Goal: Task Accomplishment & Management: Use online tool/utility

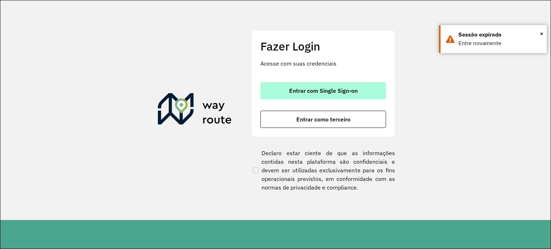
click at [321, 88] on span "Entrar com Single Sign-on" at bounding box center [323, 91] width 68 height 6
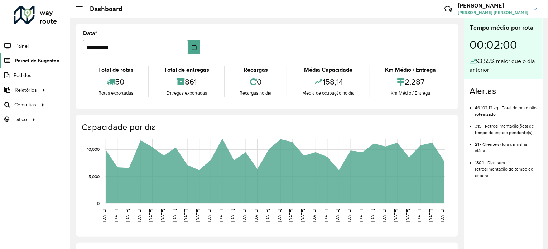
click at [51, 58] on span "Painel de Sugestão" at bounding box center [37, 61] width 45 height 8
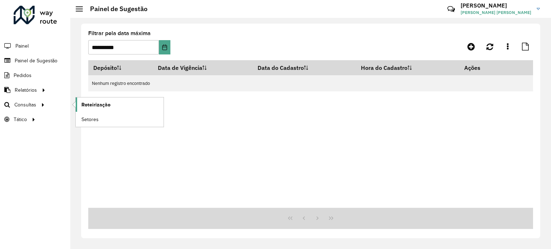
click at [107, 107] on span "Roteirização" at bounding box center [95, 105] width 29 height 8
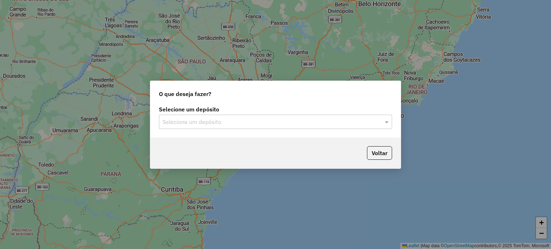
click at [299, 119] on input "text" at bounding box center [267, 122] width 211 height 9
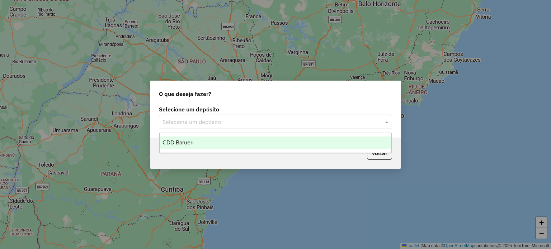
click at [244, 144] on div "CDD Barueri" at bounding box center [275, 143] width 232 height 12
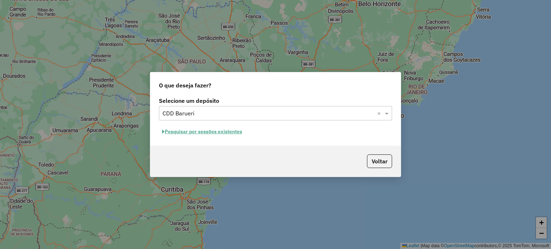
click at [224, 133] on button "Pesquisar por sessões existentes" at bounding box center [202, 131] width 86 height 11
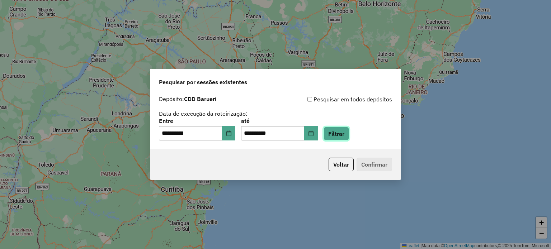
click at [344, 139] on button "Filtrar" at bounding box center [335, 134] width 25 height 14
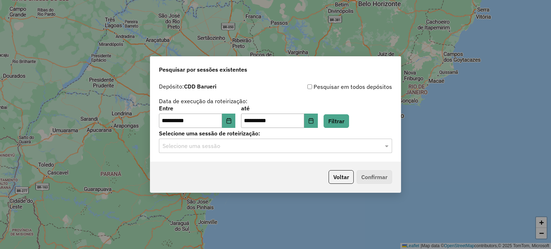
click at [329, 149] on input "text" at bounding box center [267, 146] width 211 height 9
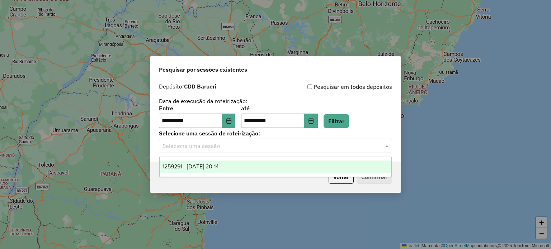
click at [262, 167] on div "1259291 - 04/09/2025 20:14" at bounding box center [275, 167] width 232 height 12
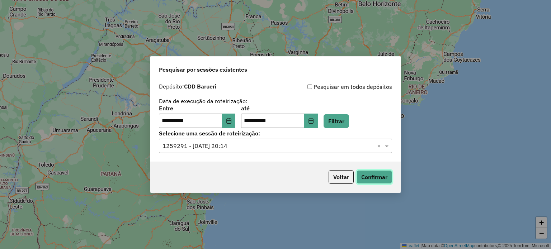
click at [385, 179] on button "Confirmar" at bounding box center [373, 177] width 35 height 14
click at [232, 119] on icon "Choose Date" at bounding box center [229, 121] width 6 height 6
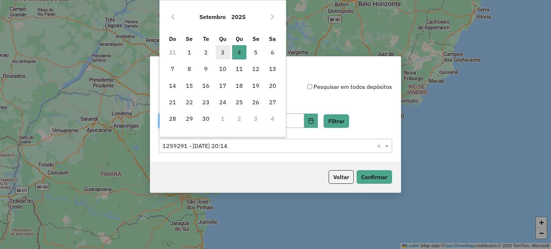
click at [217, 55] on span "3" at bounding box center [222, 52] width 14 height 14
type input "**********"
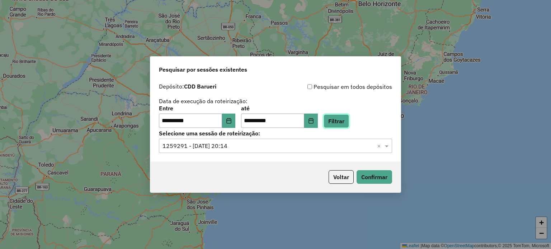
click at [349, 122] on button "Filtrar" at bounding box center [335, 121] width 25 height 14
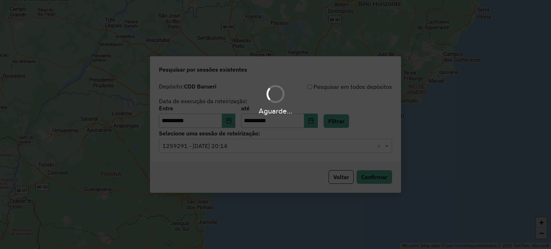
click at [298, 147] on hb-app "**********" at bounding box center [275, 124] width 551 height 249
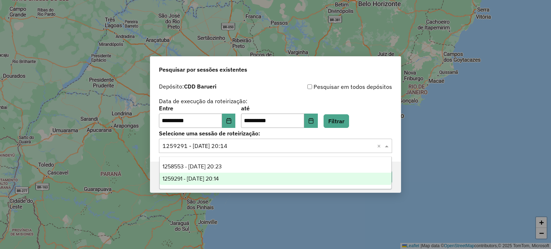
click at [298, 147] on input "text" at bounding box center [267, 146] width 211 height 9
click at [299, 147] on input "text" at bounding box center [267, 146] width 211 height 9
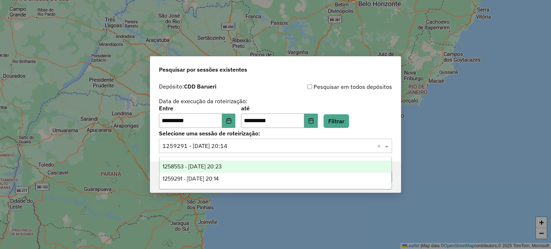
click at [376, 118] on div "**********" at bounding box center [275, 117] width 233 height 22
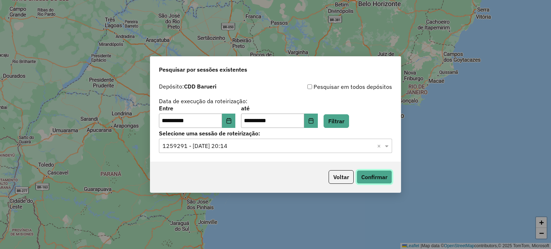
click at [373, 176] on button "Confirmar" at bounding box center [373, 177] width 35 height 14
click at [251, 153] on div "**********" at bounding box center [275, 121] width 250 height 82
click at [246, 149] on input "text" at bounding box center [267, 146] width 211 height 9
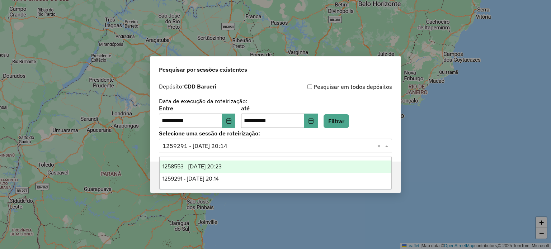
click at [231, 162] on div "1258553 - 03/09/2025 20:23" at bounding box center [275, 167] width 232 height 12
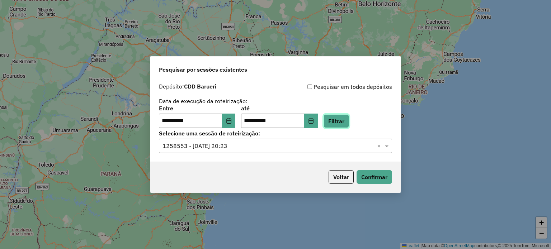
click at [346, 117] on button "Filtrar" at bounding box center [335, 121] width 25 height 14
click at [255, 147] on input "text" at bounding box center [267, 146] width 211 height 9
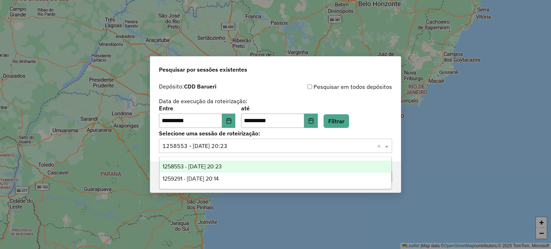
click at [255, 147] on input "text" at bounding box center [267, 146] width 211 height 9
click at [364, 124] on div "**********" at bounding box center [275, 117] width 233 height 22
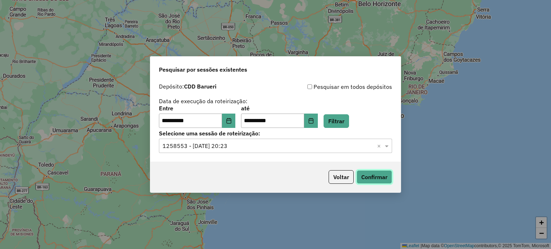
click at [376, 175] on button "Confirmar" at bounding box center [373, 177] width 35 height 14
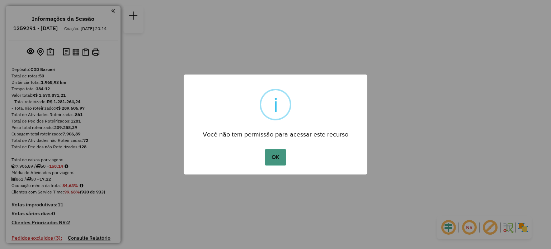
click at [277, 152] on button "OK" at bounding box center [275, 157] width 21 height 16
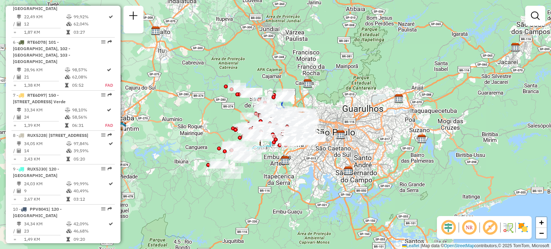
scroll to position [336, 0]
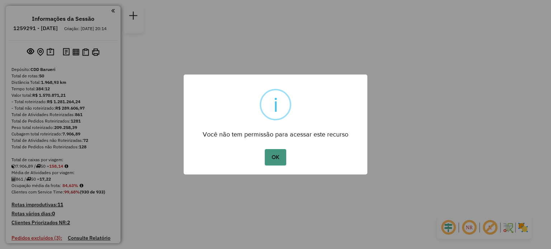
click at [271, 159] on button "OK" at bounding box center [275, 157] width 21 height 16
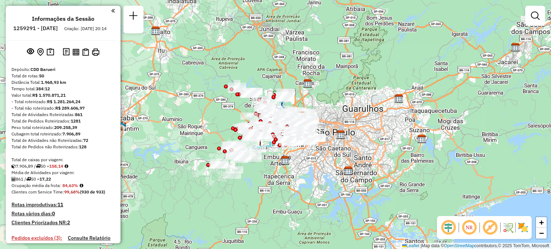
scroll to position [1208, 0]
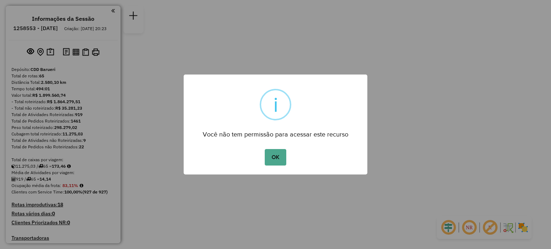
click at [273, 172] on div "× i Você não tem permissão para acessar este recurso OK No Cancel" at bounding box center [276, 125] width 184 height 100
click at [278, 164] on button "OK" at bounding box center [275, 157] width 21 height 16
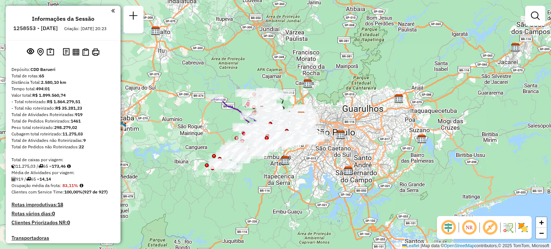
scroll to position [2870, 0]
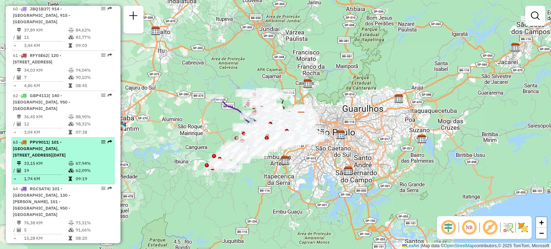
select select "**********"
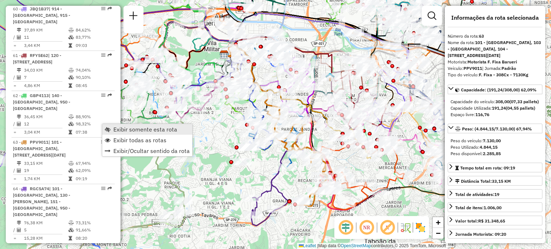
click at [126, 129] on span "Exibir somente esta rota" at bounding box center [145, 130] width 64 height 6
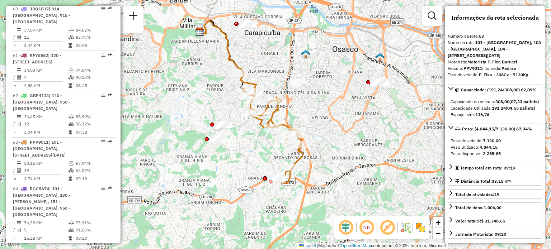
drag, startPoint x: 342, startPoint y: 144, endPoint x: 318, endPoint y: 122, distance: 33.5
click at [318, 122] on div "Janela de atendimento Grade de atendimento Capacidade Transportadoras Veículos …" at bounding box center [275, 124] width 551 height 249
click at [370, 227] on em at bounding box center [366, 227] width 17 height 17
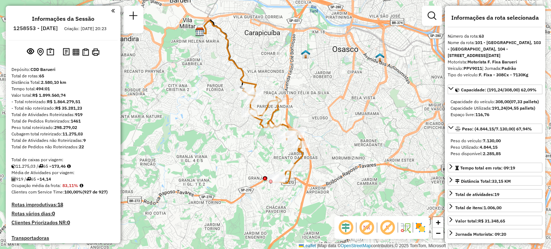
select select "**********"
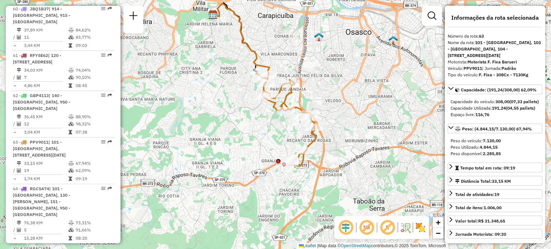
drag, startPoint x: 308, startPoint y: 116, endPoint x: 321, endPoint y: 99, distance: 21.7
click at [321, 99] on div "Janela de atendimento Grade de atendimento Capacidade Transportadoras Veículos …" at bounding box center [275, 124] width 551 height 249
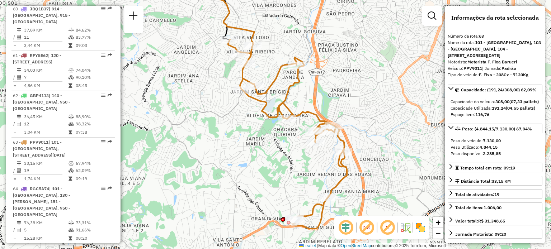
drag, startPoint x: 311, startPoint y: 97, endPoint x: 346, endPoint y: 92, distance: 34.5
click at [346, 92] on div "Janela de atendimento Grade de atendimento Capacidade Transportadoras Veículos …" at bounding box center [275, 124] width 551 height 249
